Goal: Obtain resource: Obtain resource

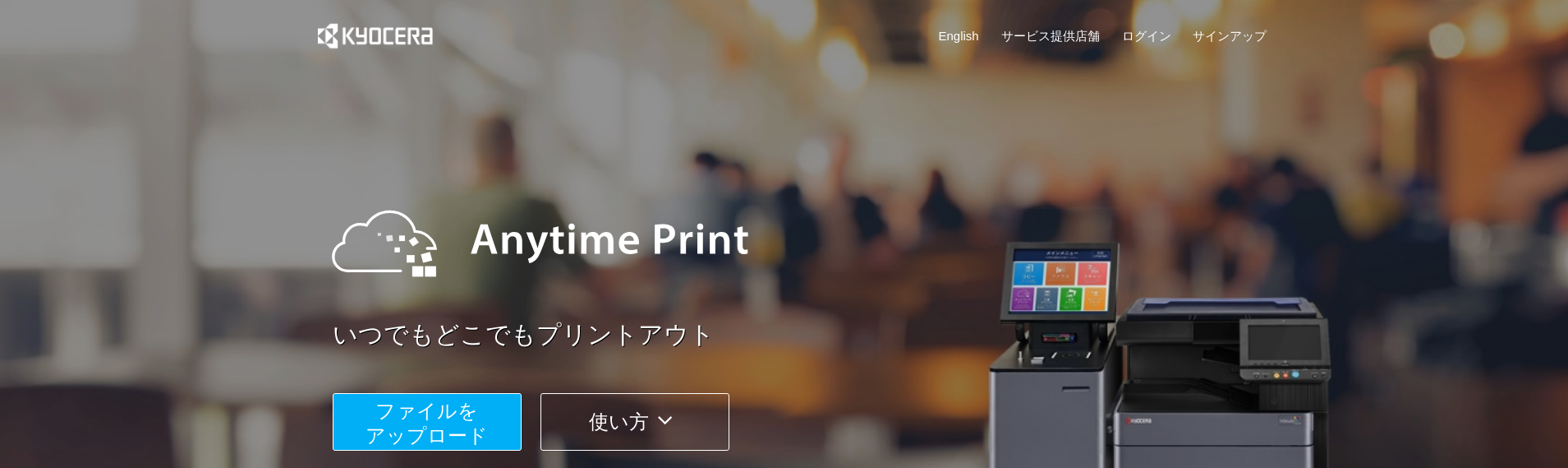
scroll to position [411, 0]
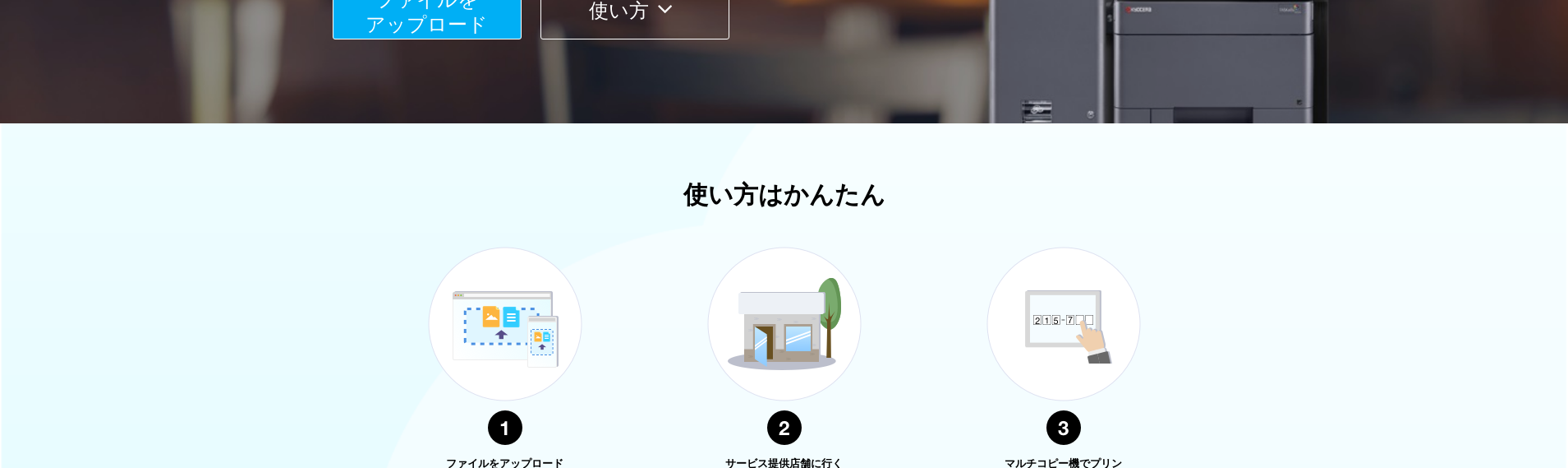
click at [474, 18] on span "ファイルを ​​アップロード" at bounding box center [426, 12] width 122 height 47
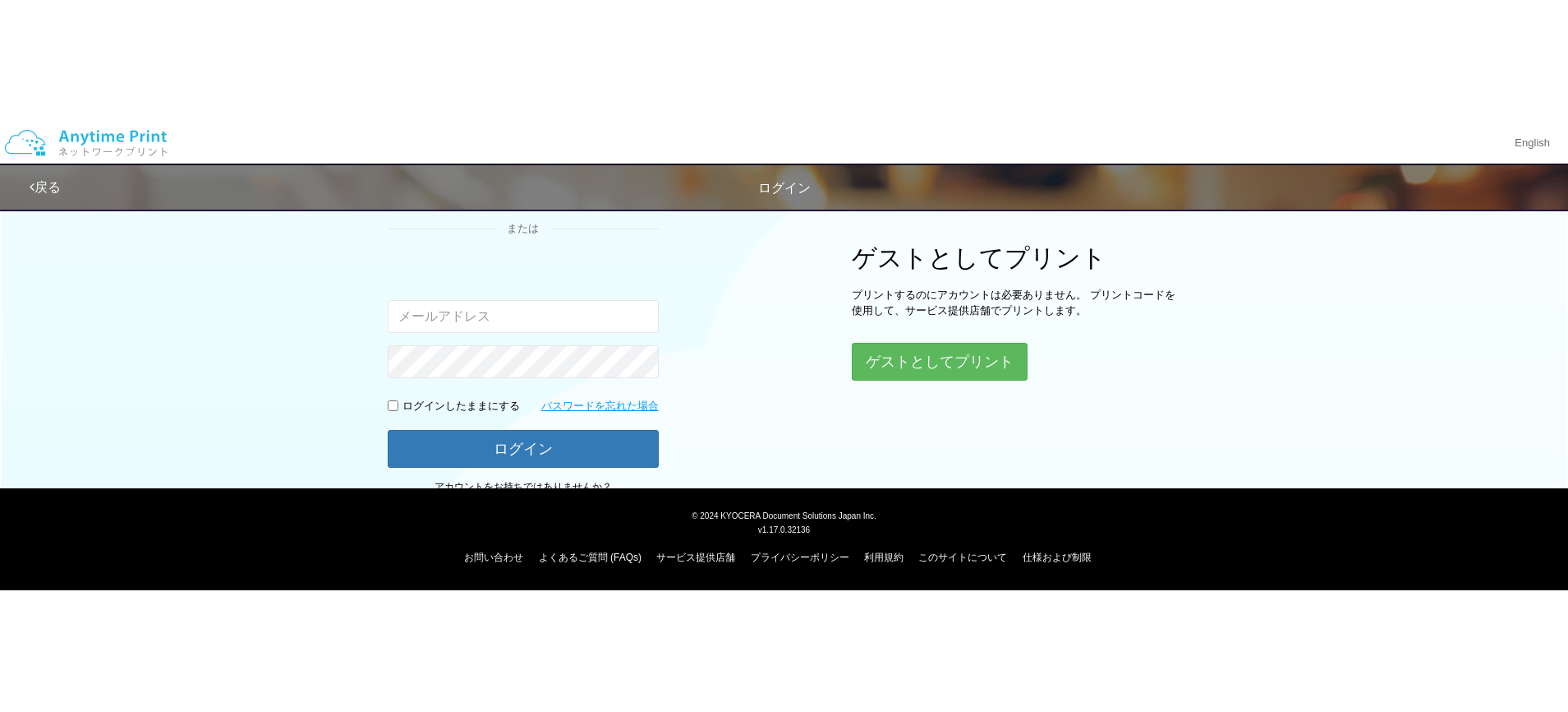
scroll to position [240, 0]
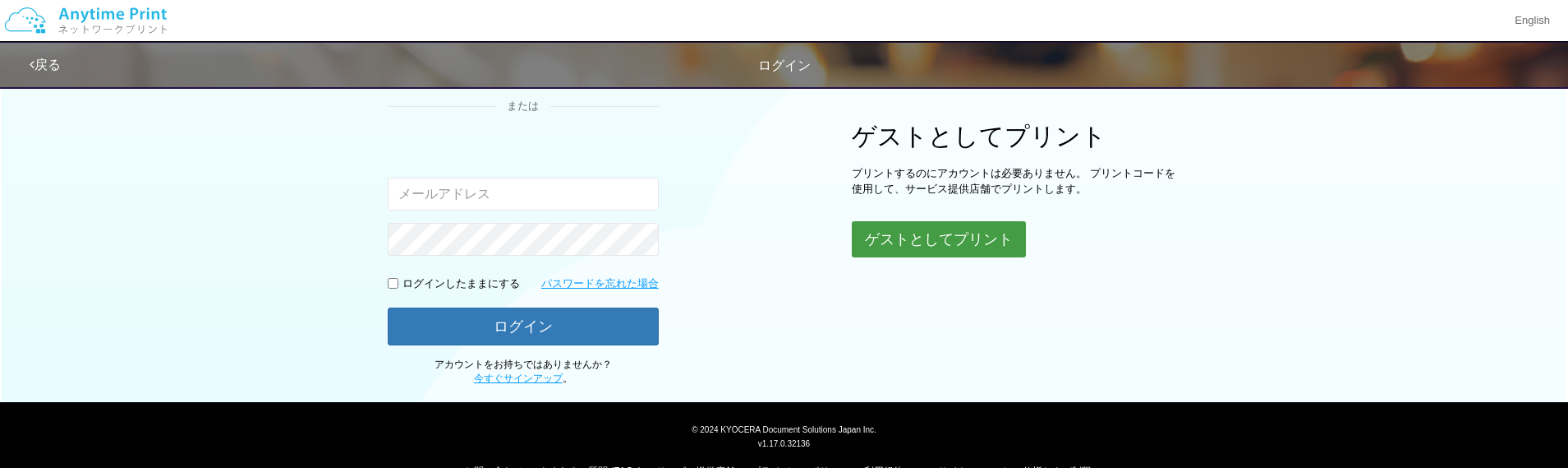
click at [947, 221] on button "ゲストとしてプリント" at bounding box center [939, 239] width 175 height 36
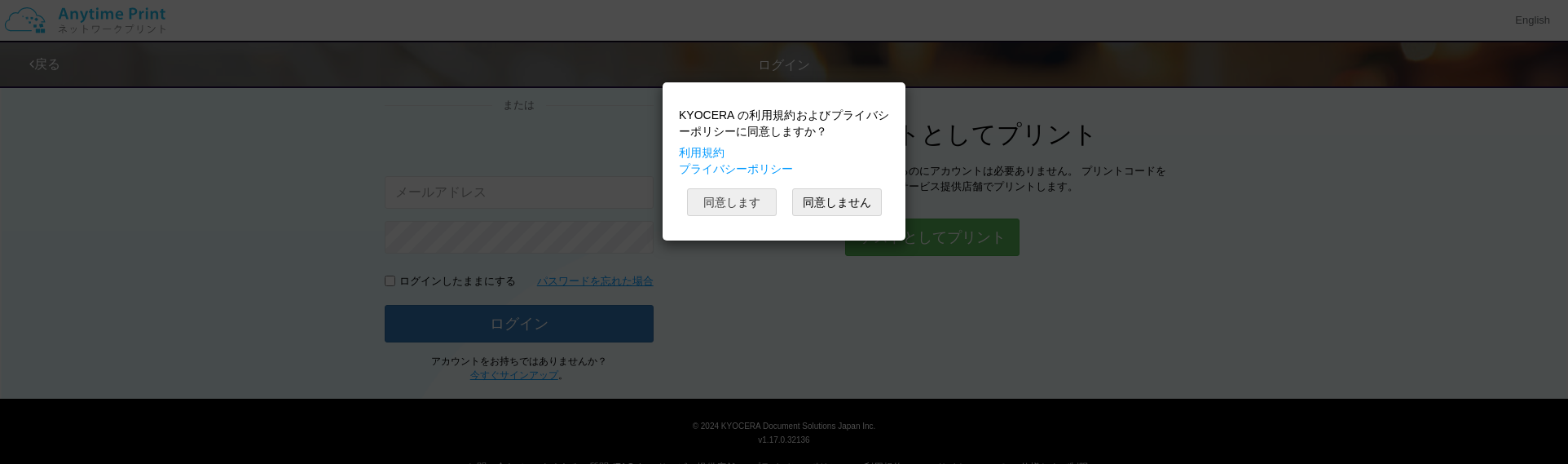
click at [759, 199] on button "同意します" at bounding box center [732, 202] width 89 height 28
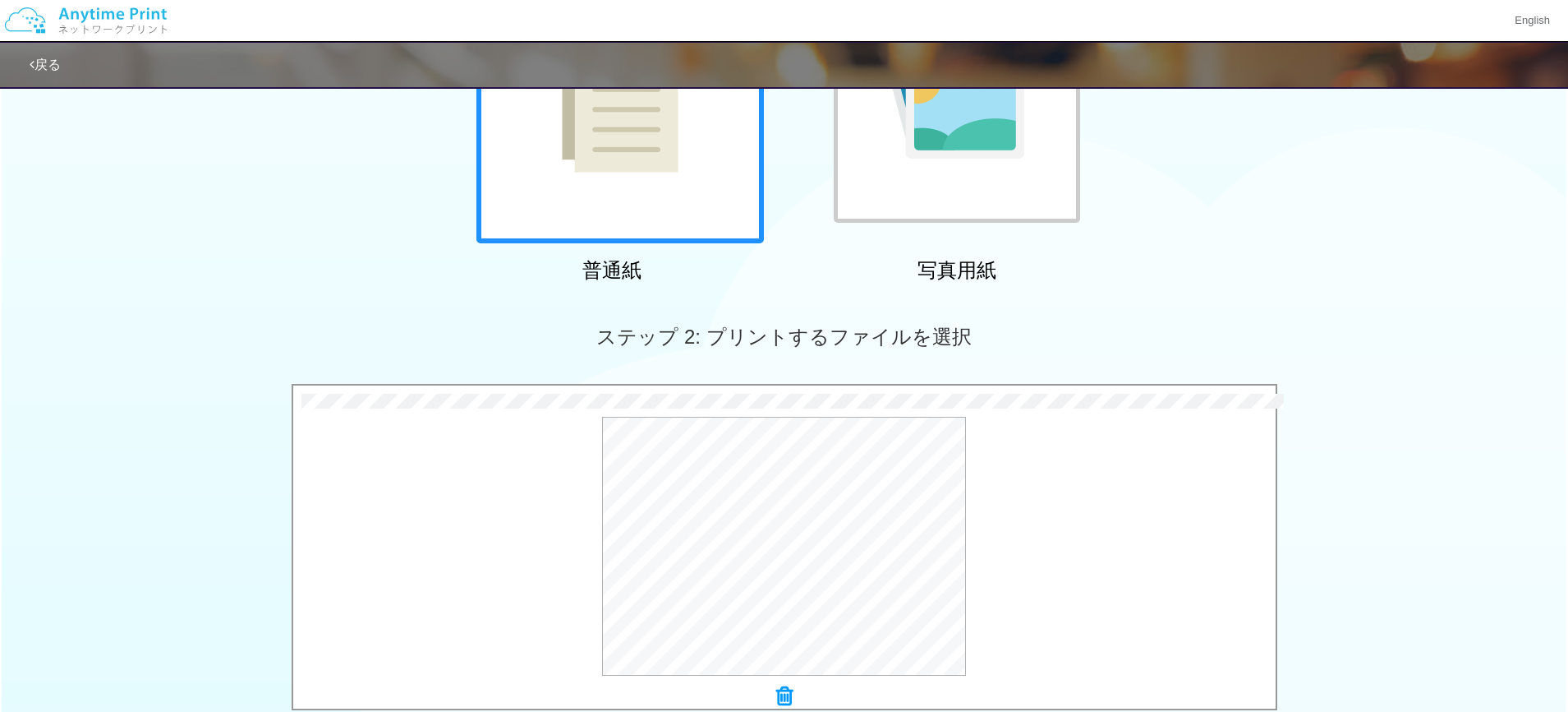
scroll to position [538, 0]
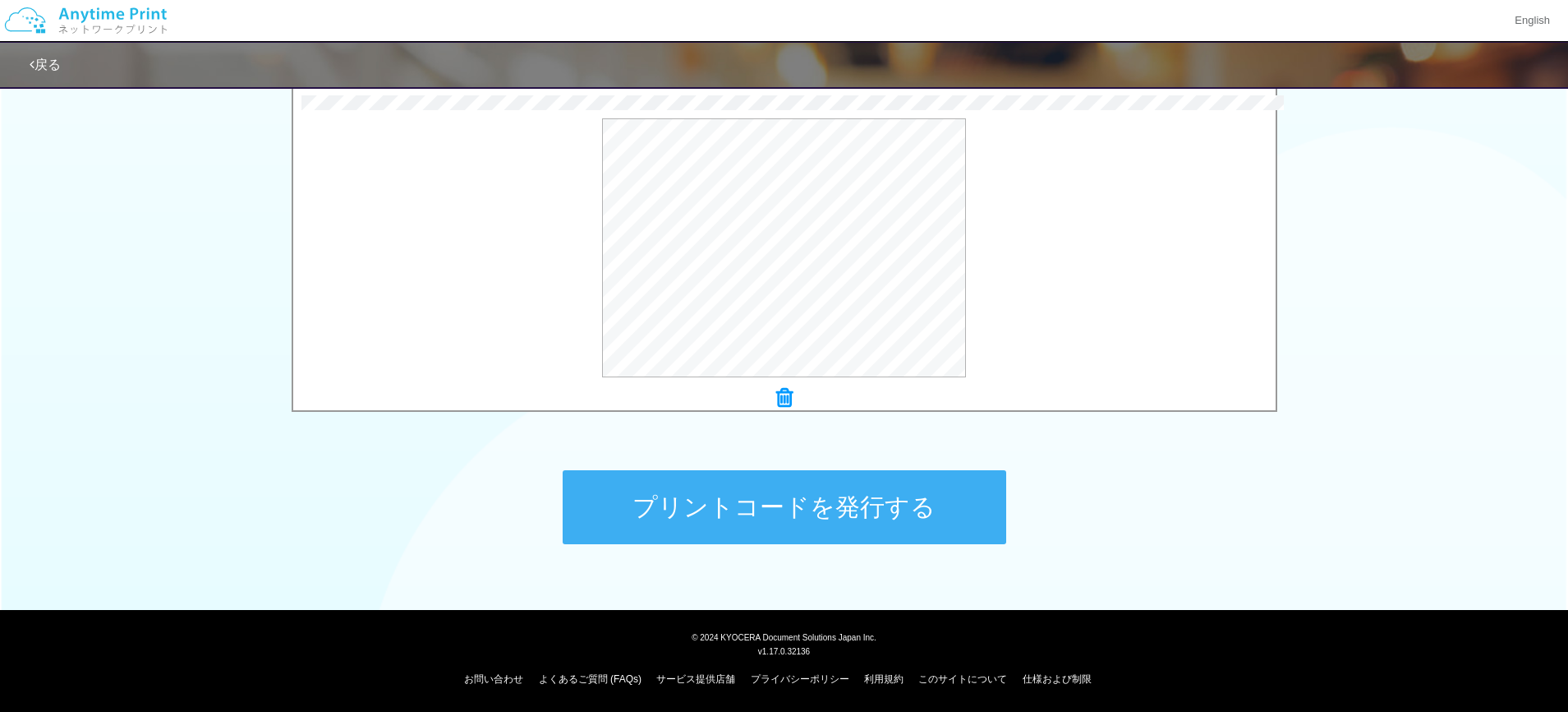
click at [804, 467] on button "プリントコードを発行する" at bounding box center [784, 507] width 444 height 74
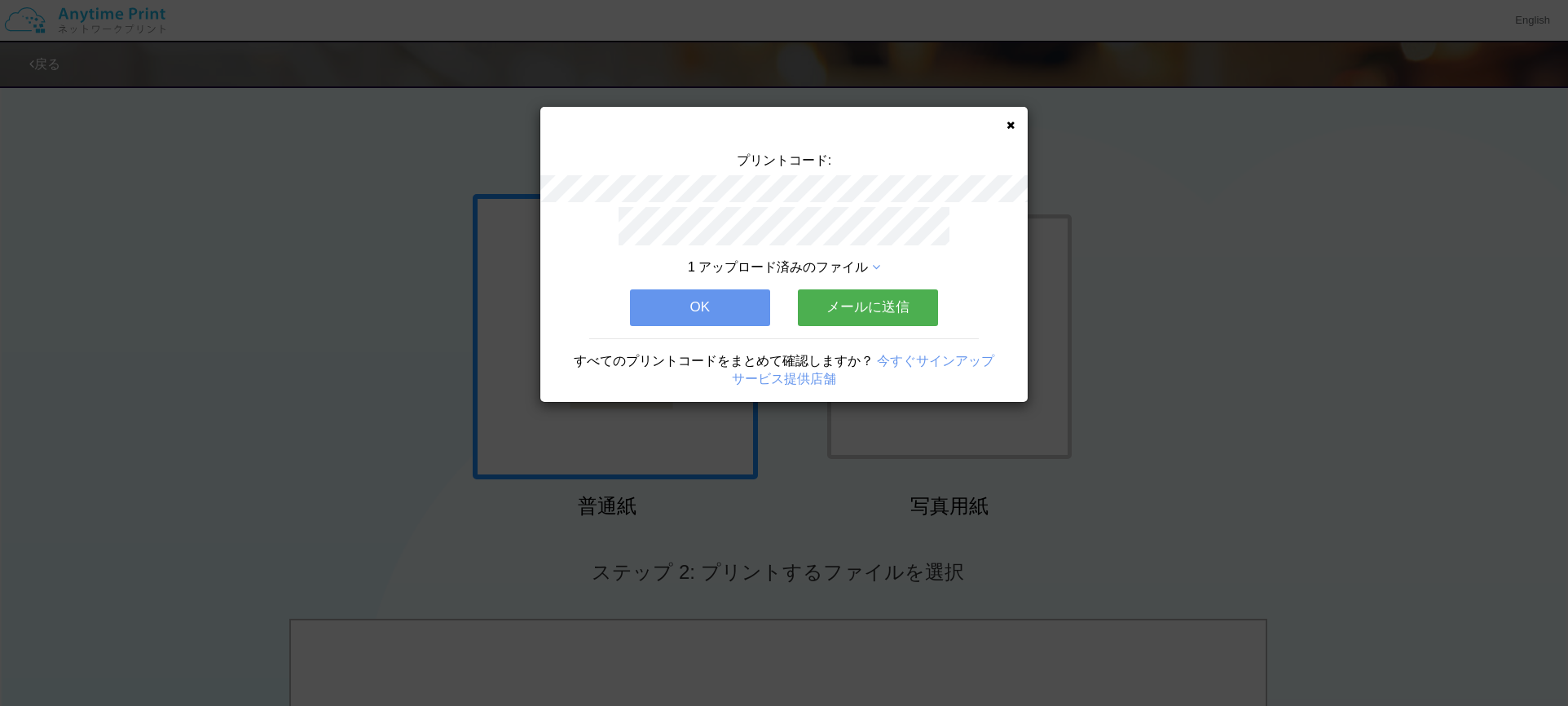
click at [714, 295] on button "OK" at bounding box center [700, 307] width 140 height 36
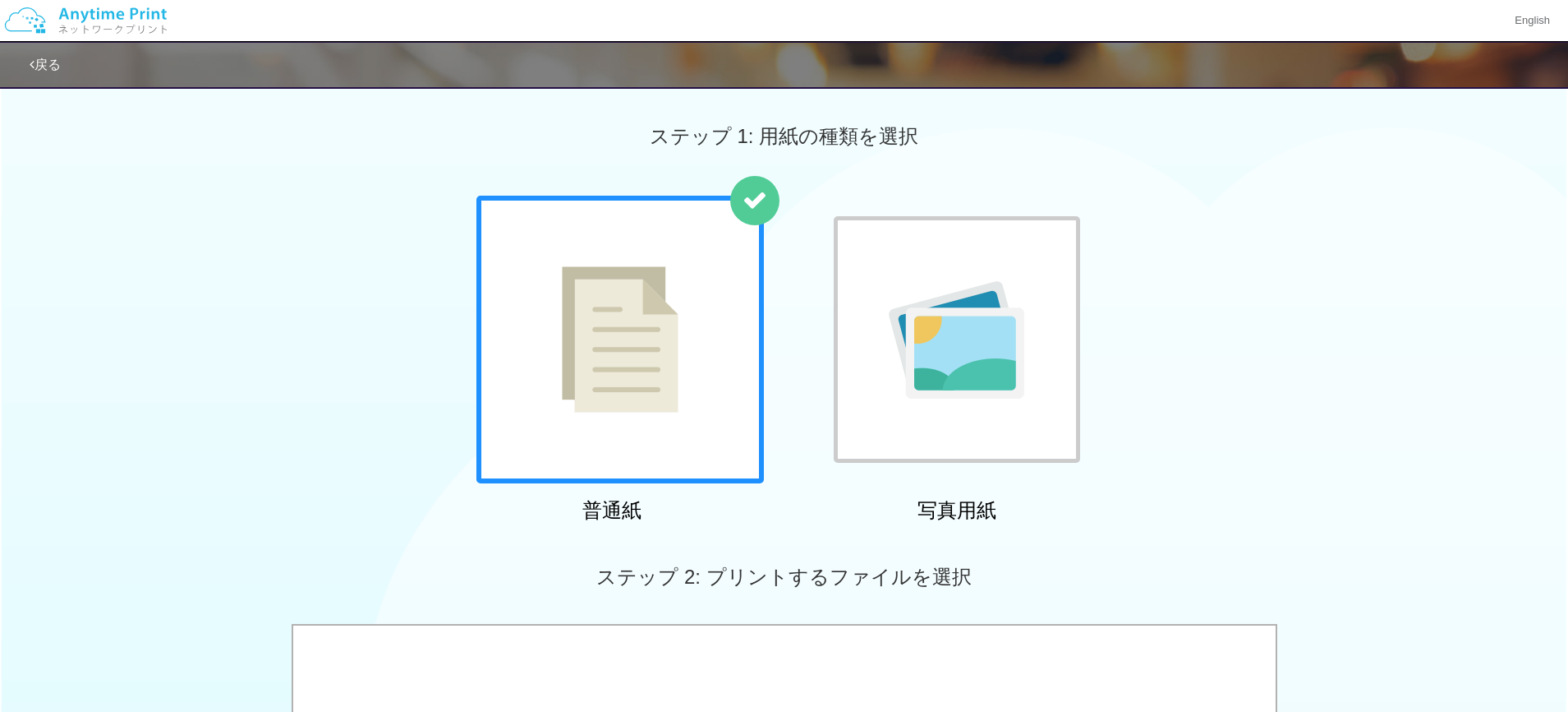
scroll to position [411, 0]
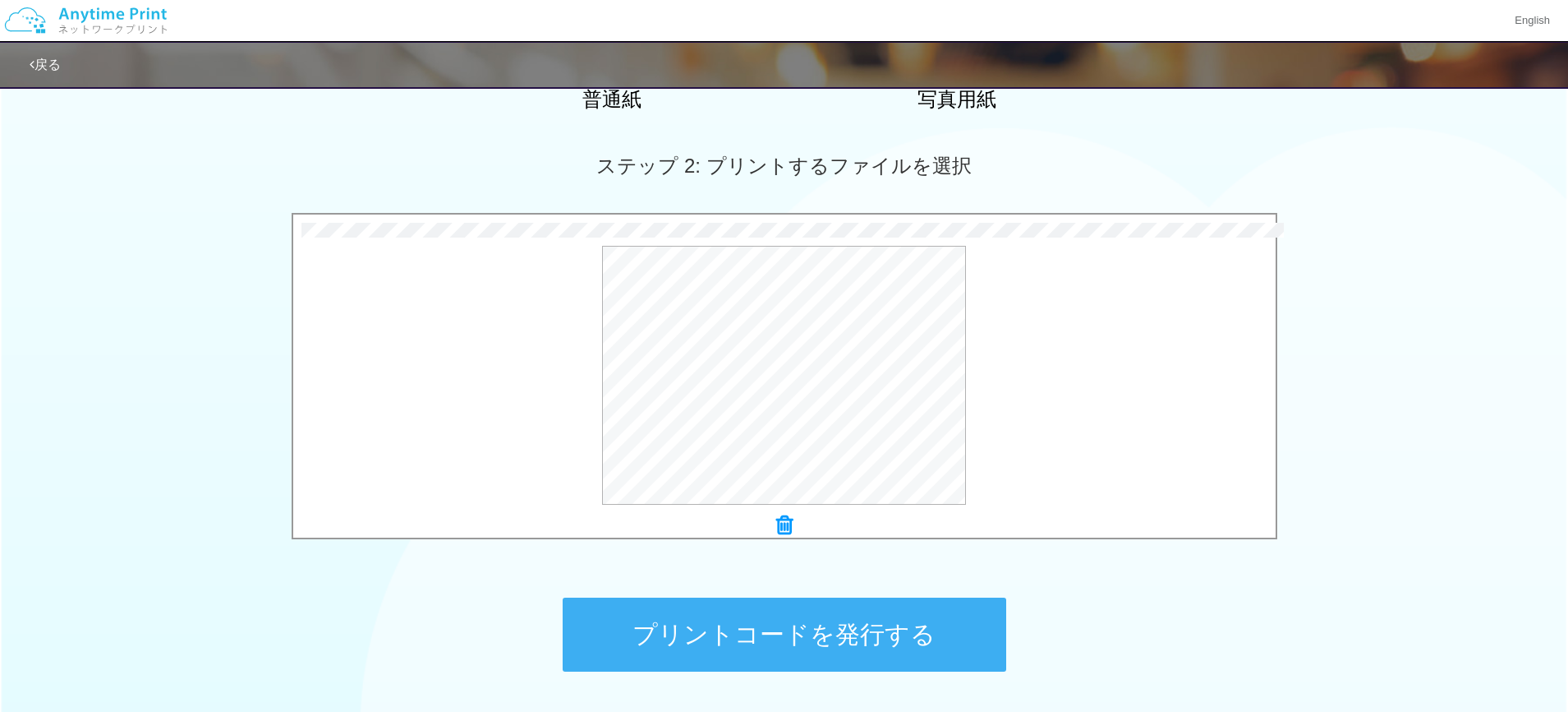
click at [814, 467] on button "プリントコードを発行する" at bounding box center [784, 635] width 444 height 74
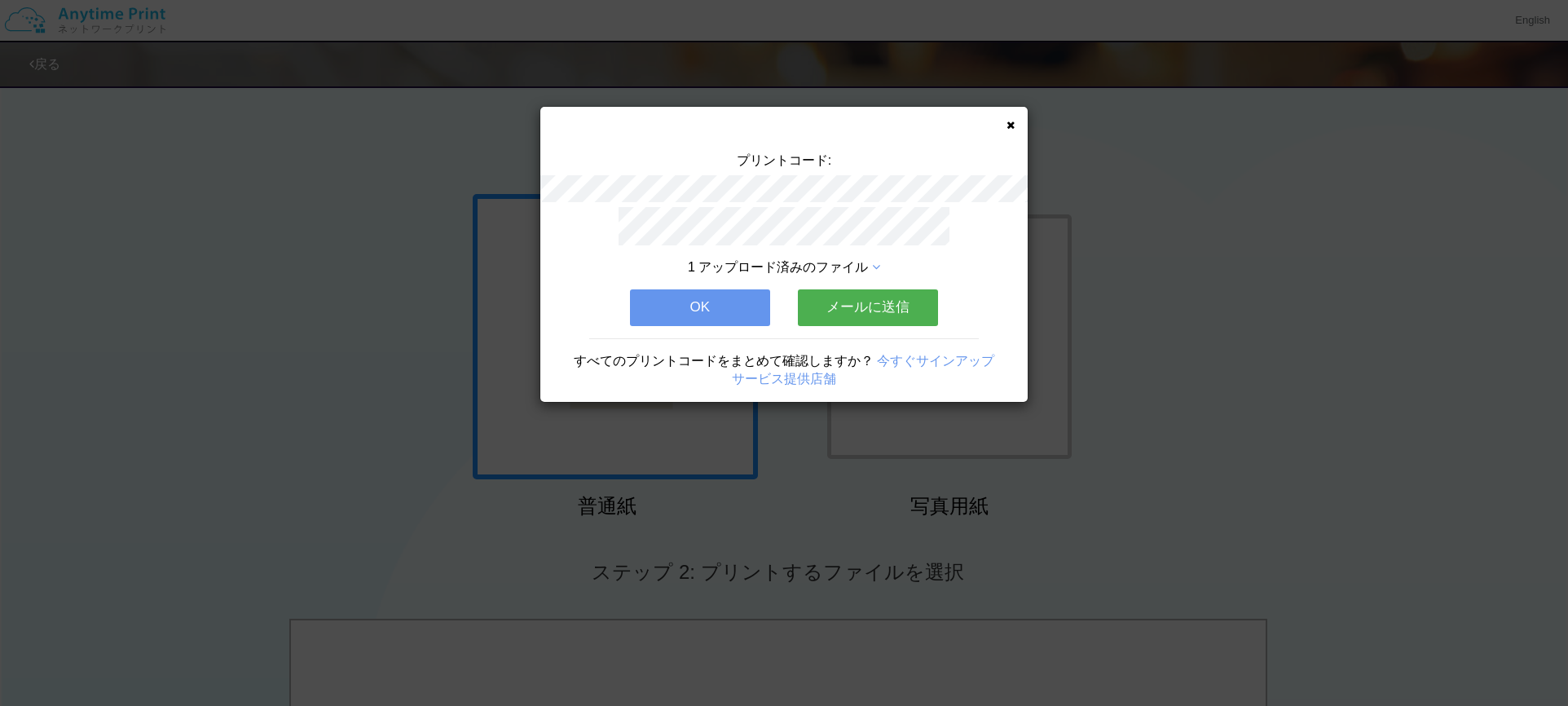
click at [680, 303] on button "OK" at bounding box center [700, 307] width 140 height 36
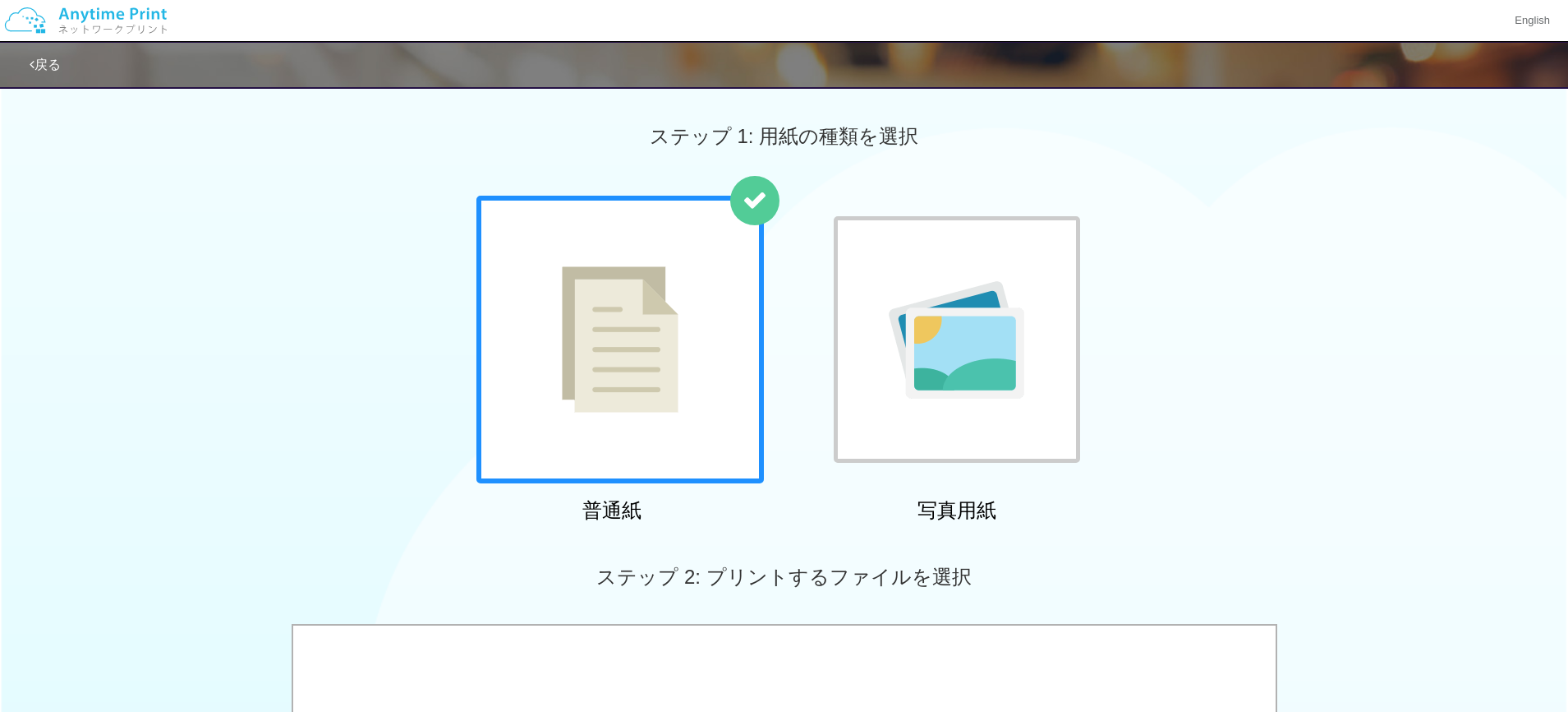
scroll to position [411, 0]
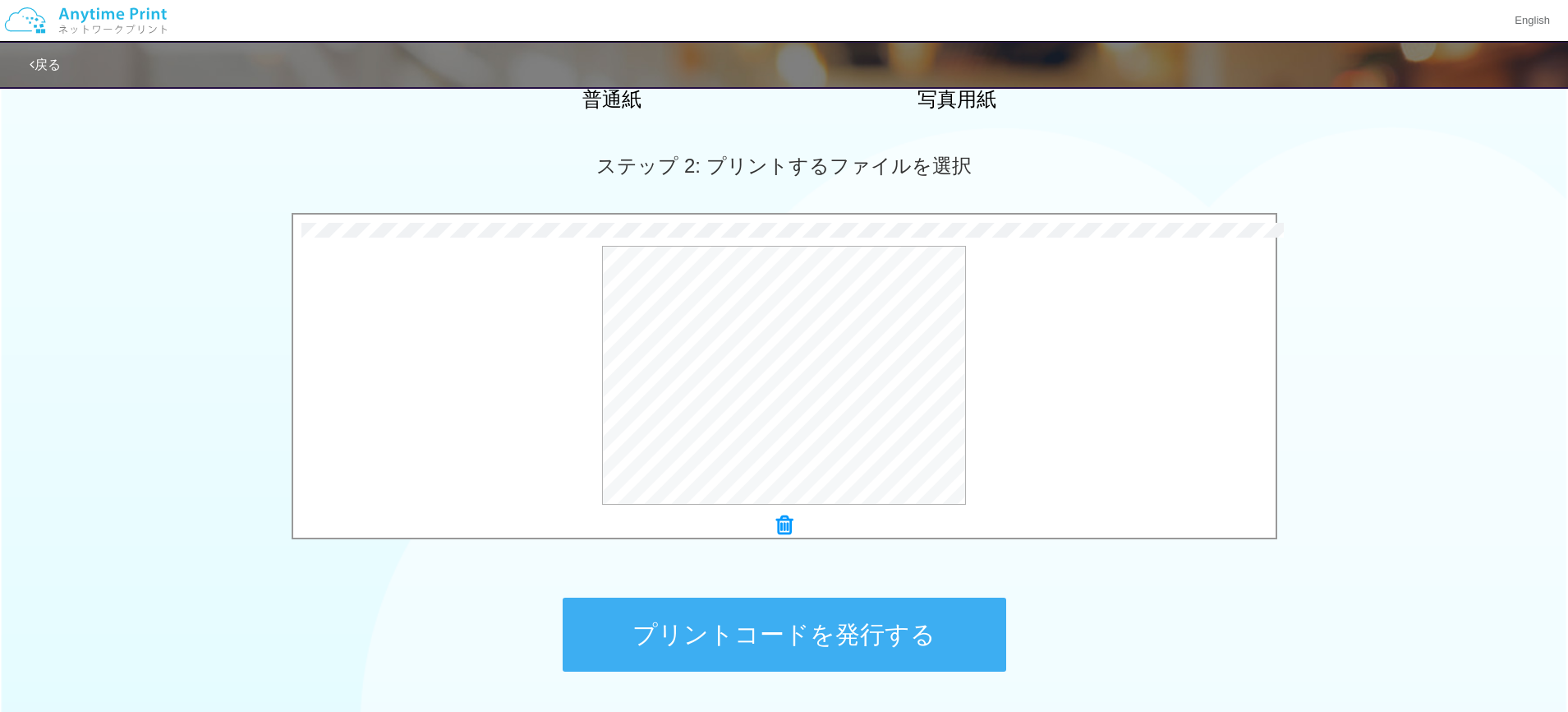
click at [850, 467] on button "プリントコードを発行する" at bounding box center [784, 635] width 444 height 74
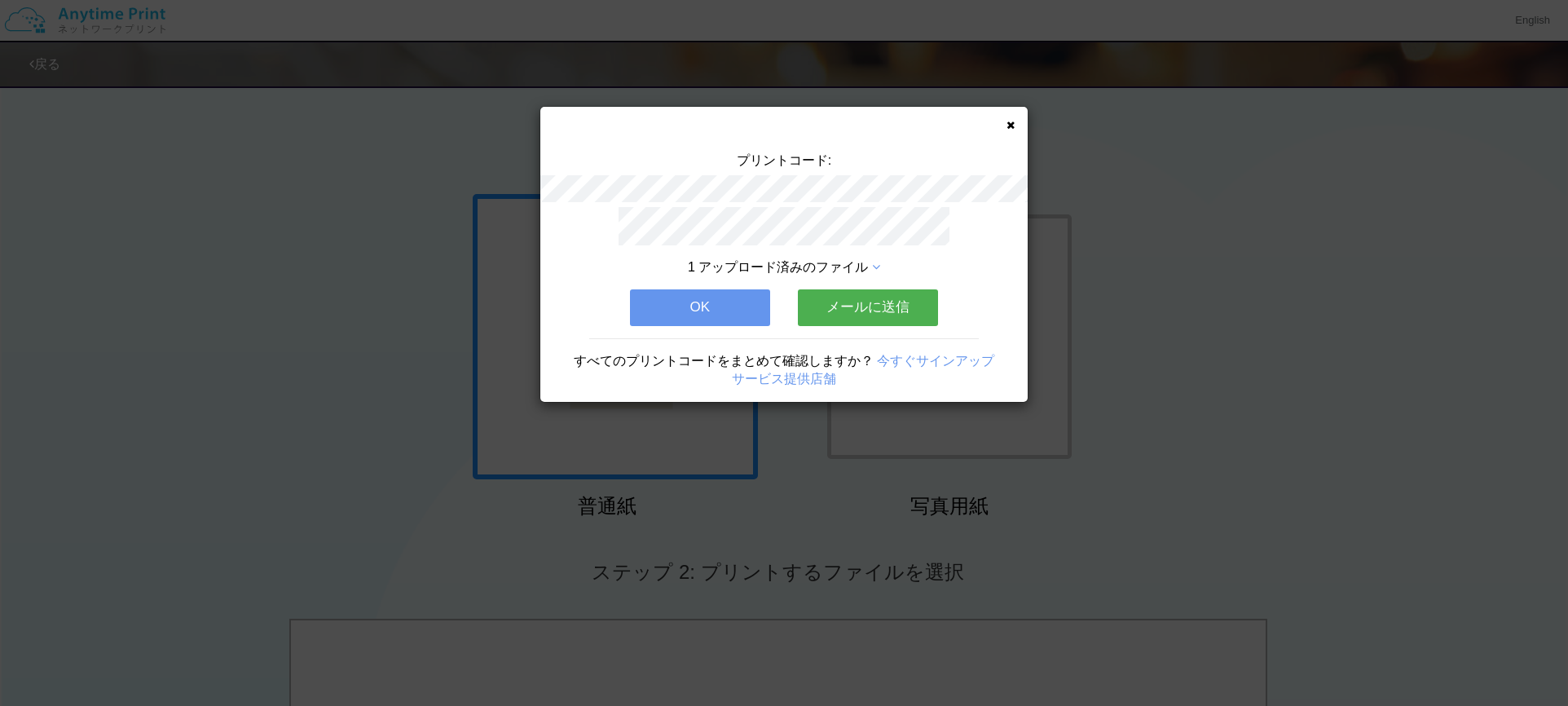
click at [720, 289] on button "OK" at bounding box center [700, 307] width 140 height 36
